Goal: Task Accomplishment & Management: Complete application form

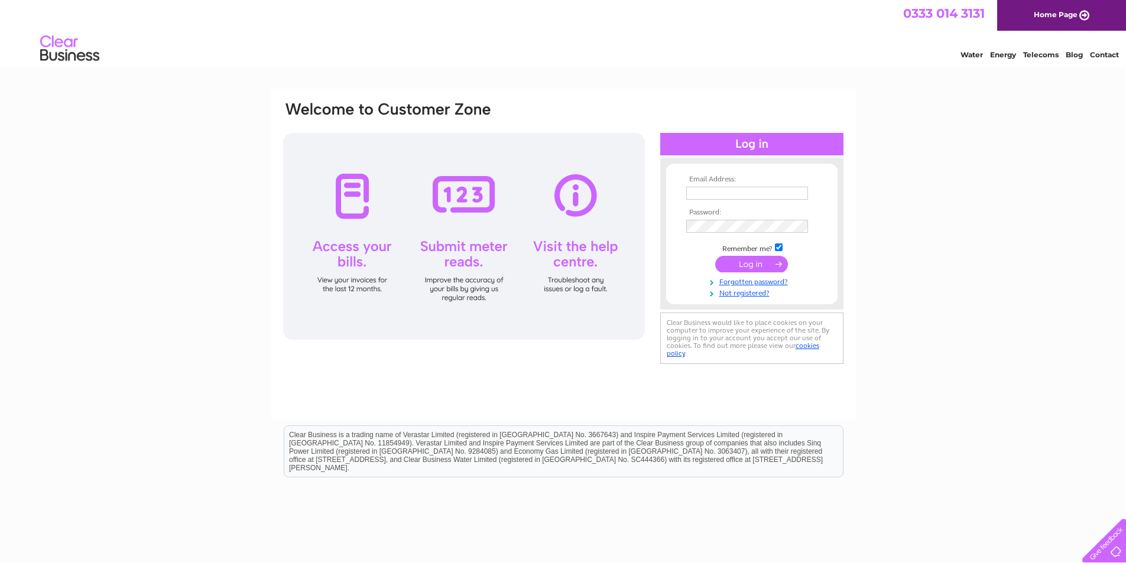
click at [697, 192] on input "text" at bounding box center [747, 193] width 122 height 13
type input "lawrence@eadiecairns.com"
click at [752, 294] on link "Not registered?" at bounding box center [753, 292] width 134 height 11
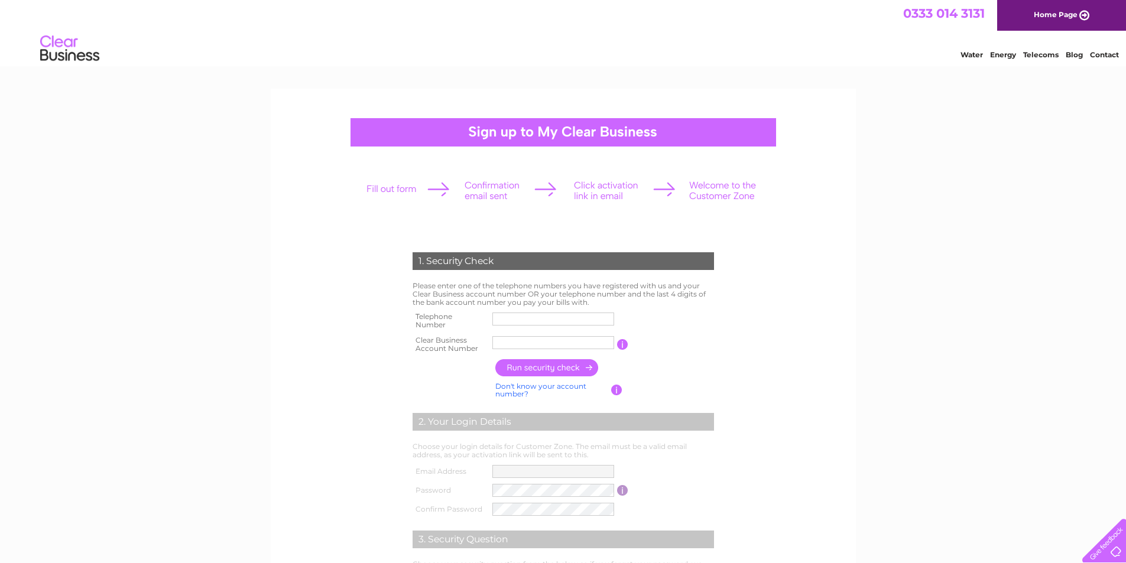
click at [529, 133] on div at bounding box center [564, 132] width 426 height 28
click at [504, 317] on input "text" at bounding box center [553, 319] width 122 height 13
type input "01417622288"
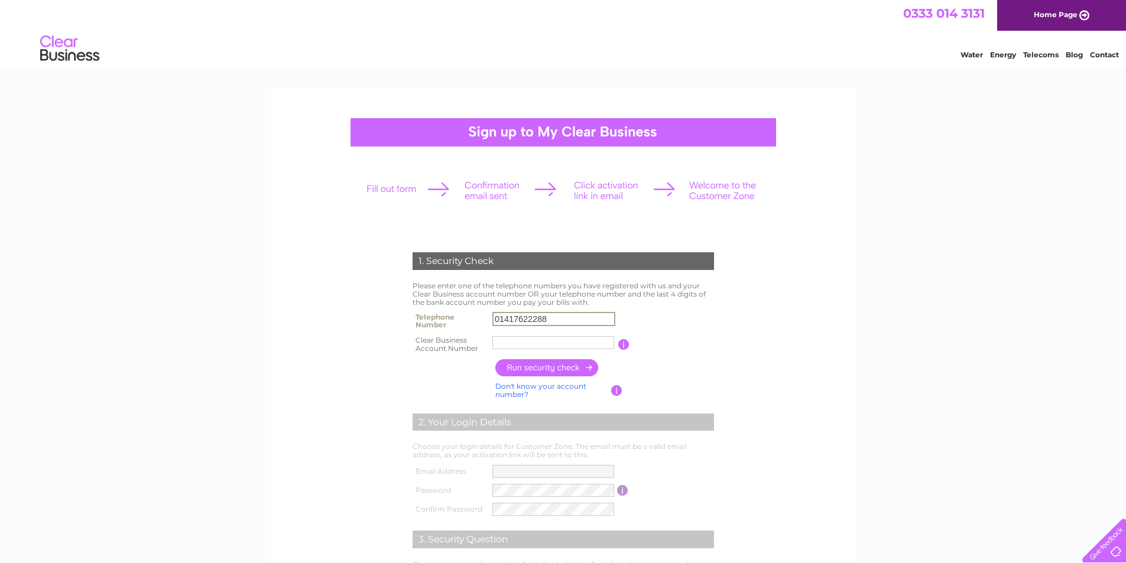
click at [506, 344] on input "text" at bounding box center [553, 342] width 122 height 13
type input "1128294"
click at [555, 369] on input "button" at bounding box center [547, 367] width 104 height 17
type input "**********"
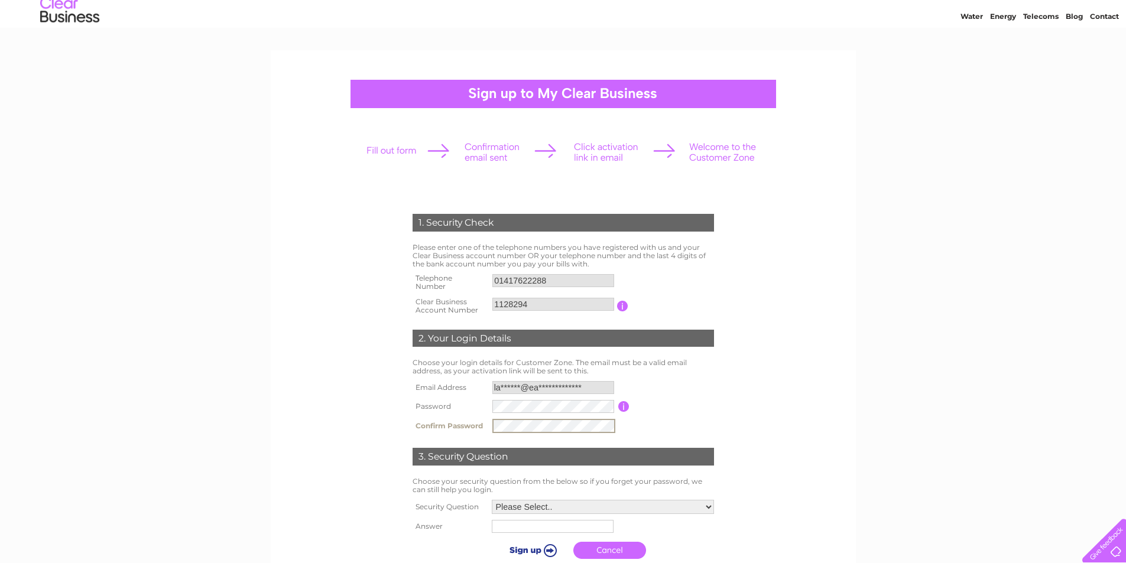
scroll to position [59, 0]
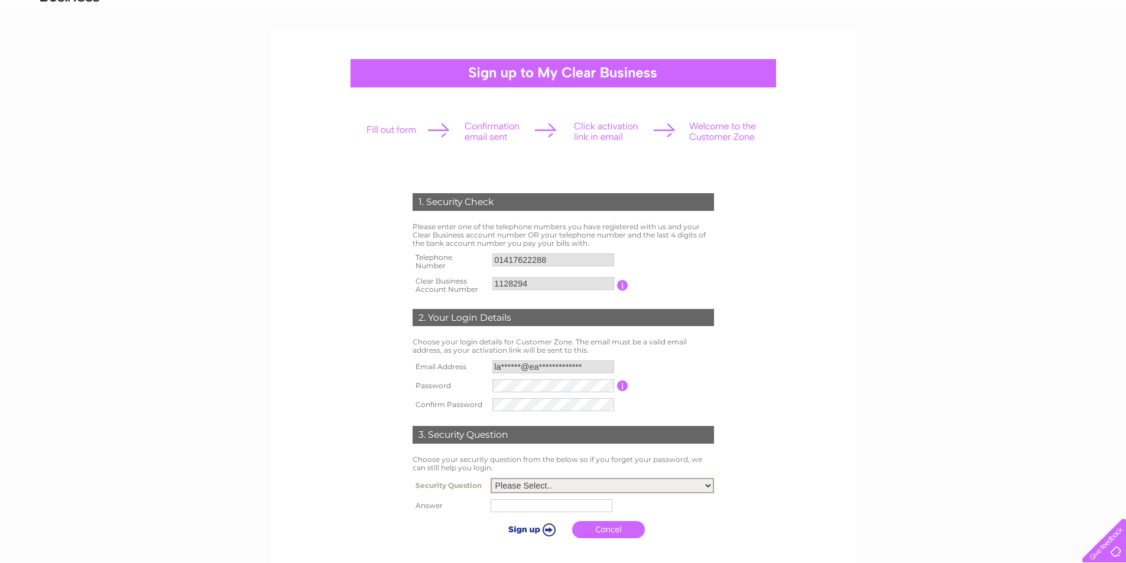
click at [711, 485] on select "Please Select.. In what town or city was your first job? In what town or city d…" at bounding box center [602, 485] width 223 height 15
select select "1"
click at [491, 479] on select "Please Select.. In what town or city was your first job? In what town or city d…" at bounding box center [602, 485] width 223 height 15
click at [508, 507] on input "text" at bounding box center [552, 506] width 122 height 13
type input "Langbank"
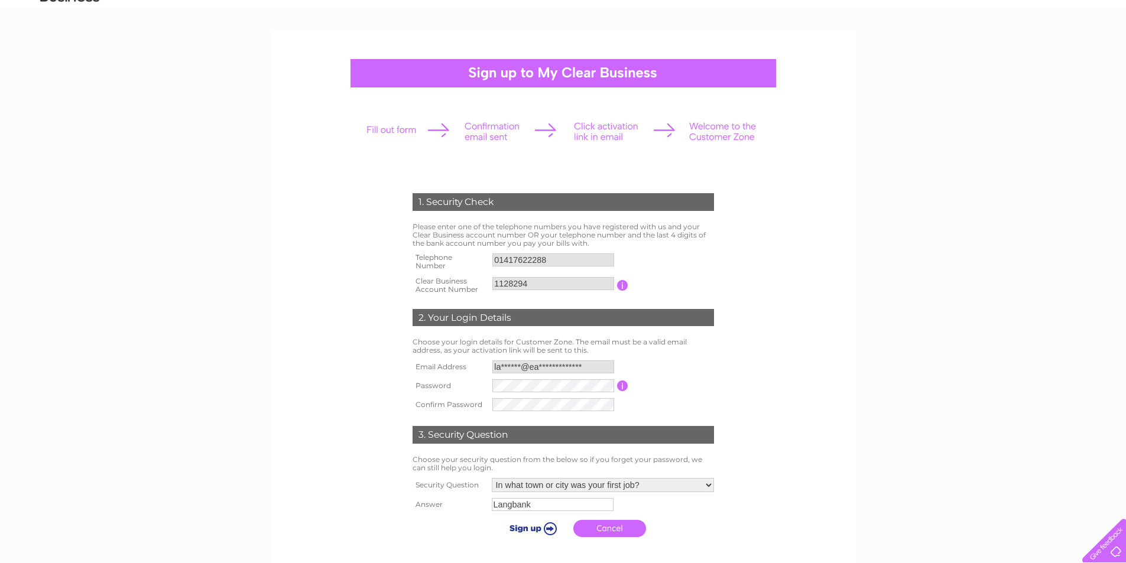
click at [548, 529] on input "submit" at bounding box center [531, 528] width 73 height 17
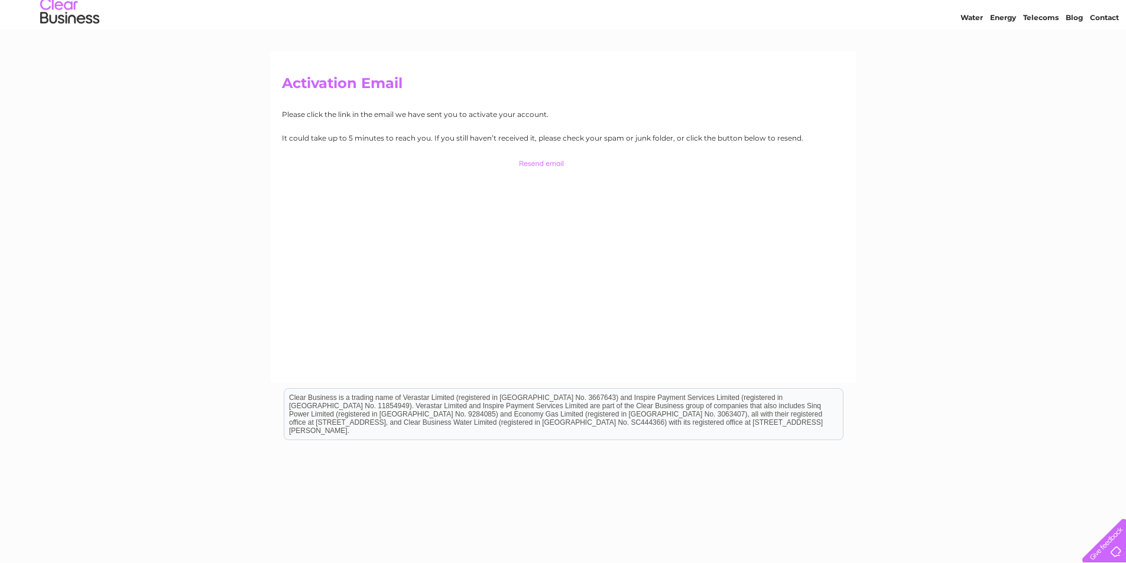
drag, startPoint x: 1135, startPoint y: 529, endPoint x: 1125, endPoint y: 84, distance: 445.3
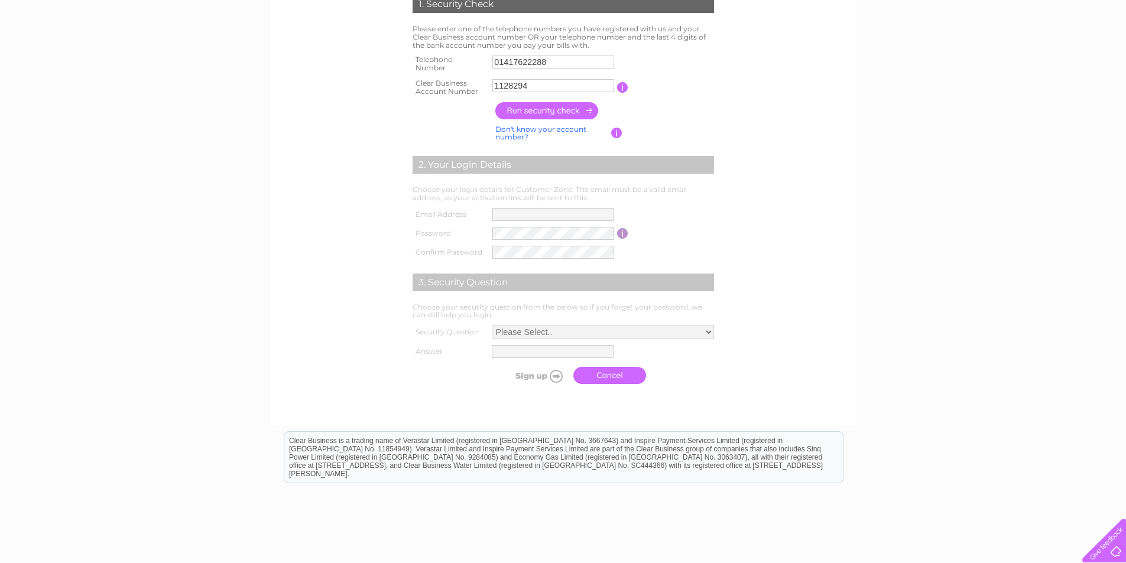
scroll to position [331, 0]
